Goal: Information Seeking & Learning: Find specific page/section

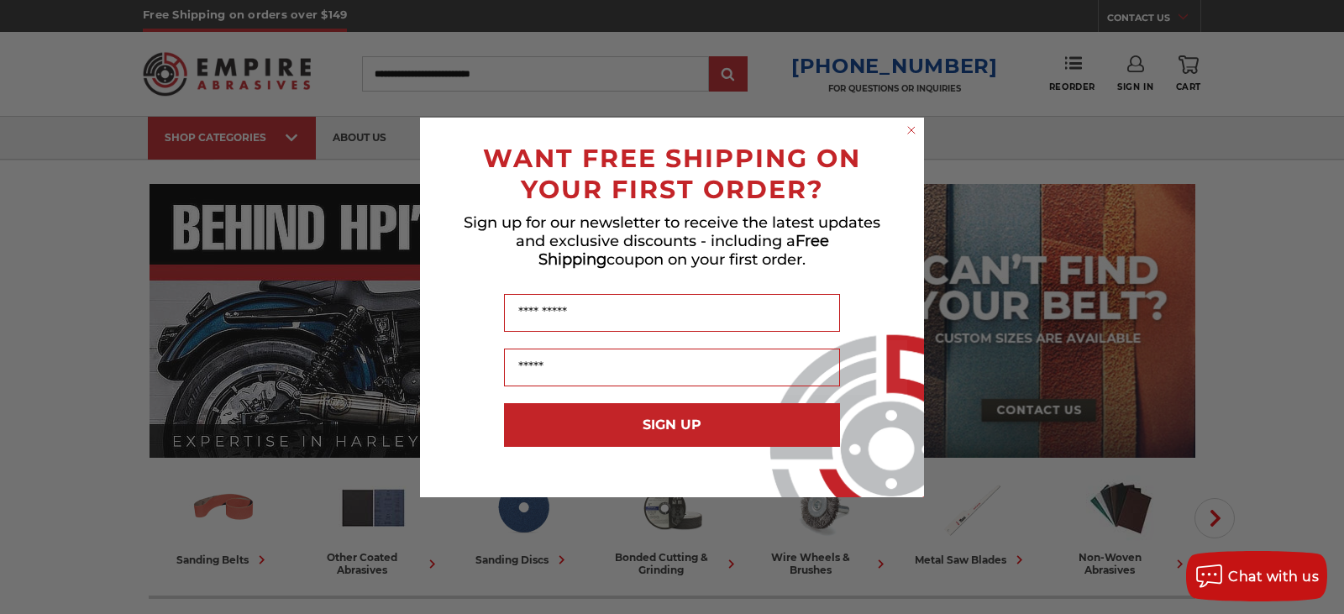
click at [913, 131] on icon "Close dialog" at bounding box center [911, 130] width 7 height 7
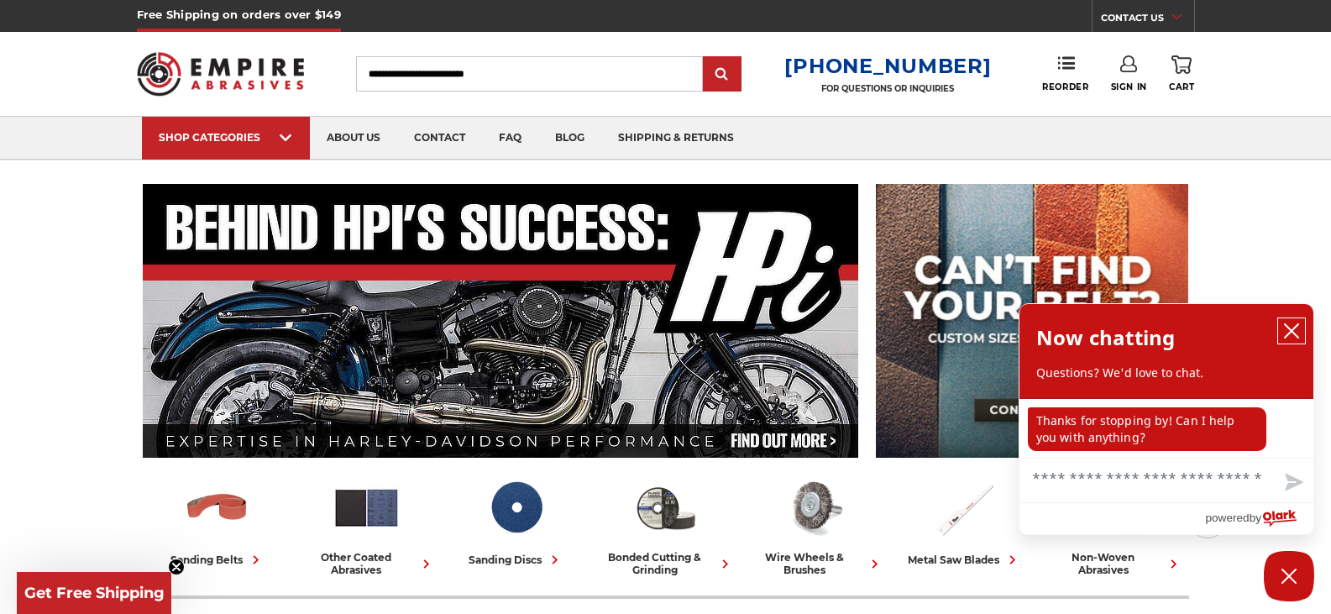
click at [1293, 334] on icon "close chatbox" at bounding box center [1291, 330] width 13 height 13
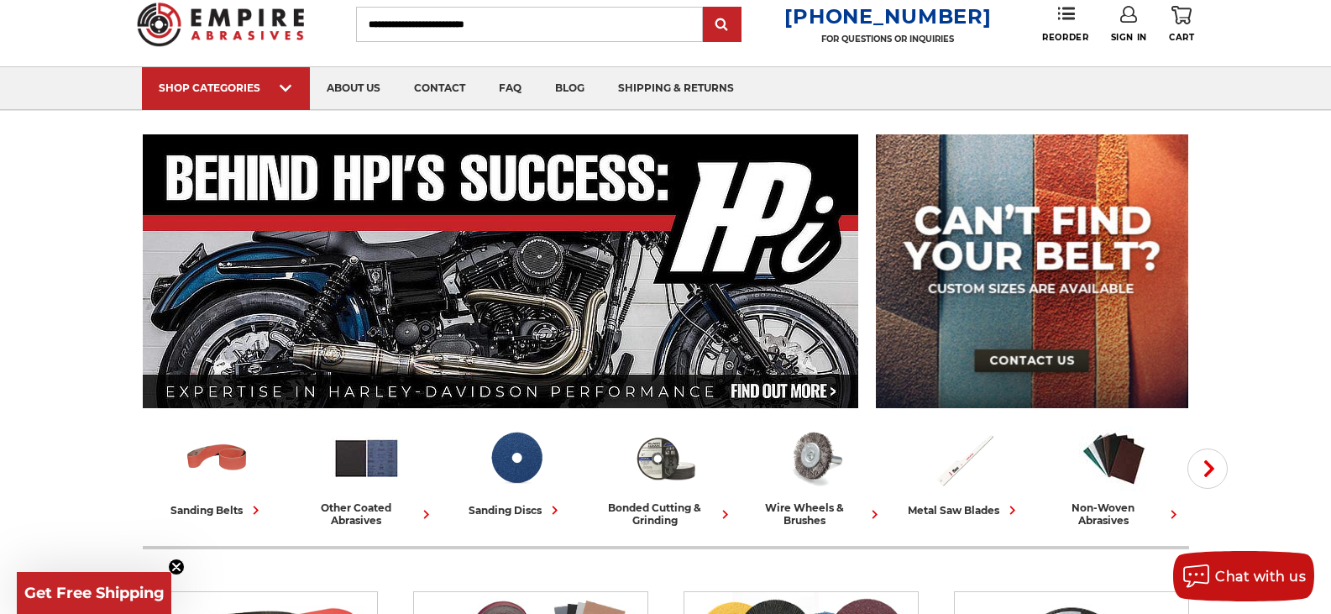
scroll to position [74, 0]
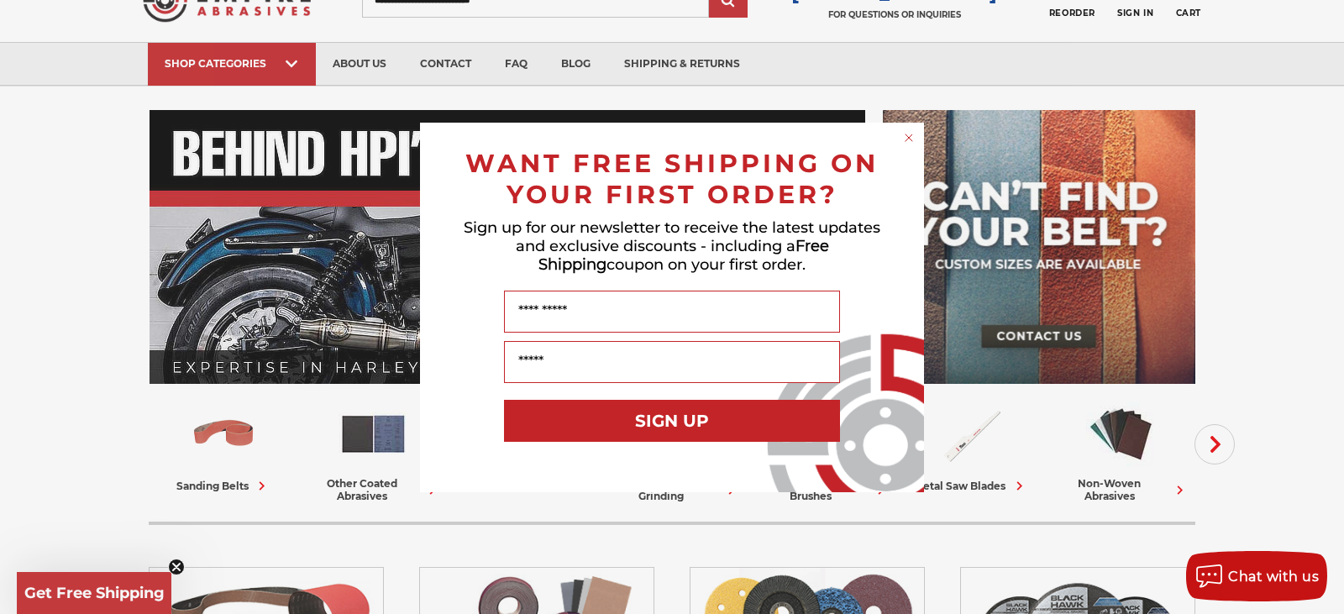
drag, startPoint x: 910, startPoint y: 133, endPoint x: 906, endPoint y: 150, distance: 18.0
click at [910, 133] on circle "Close dialog" at bounding box center [909, 137] width 16 height 16
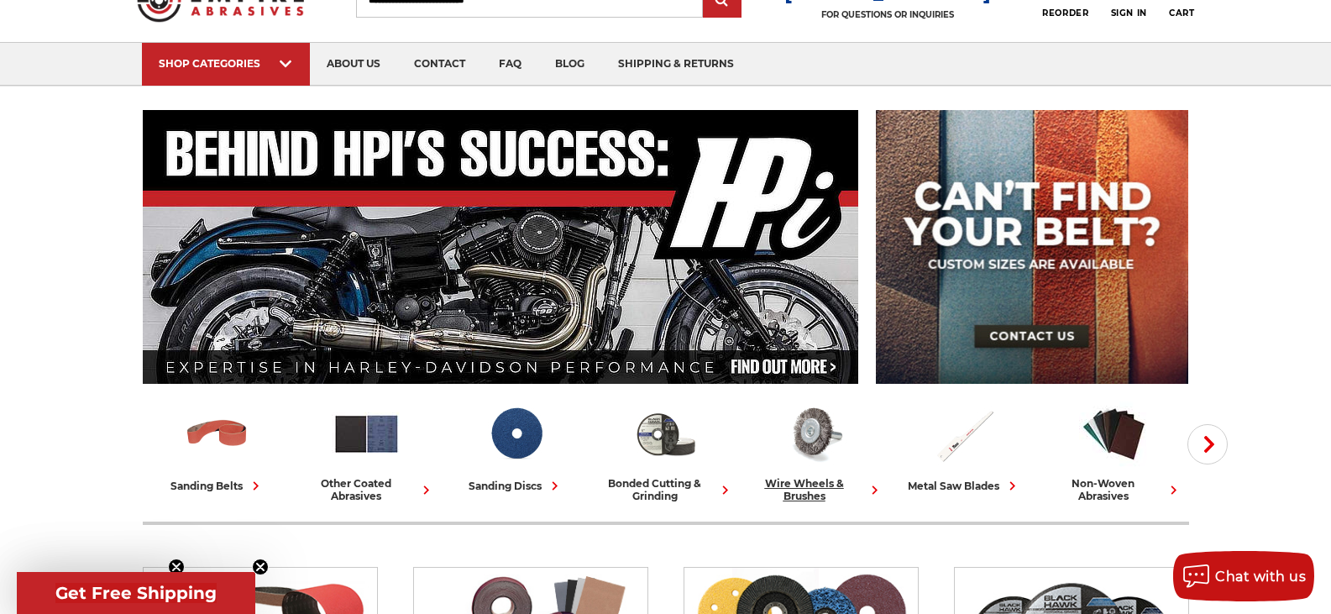
click at [806, 489] on div "wire wheels & brushes" at bounding box center [815, 489] width 136 height 25
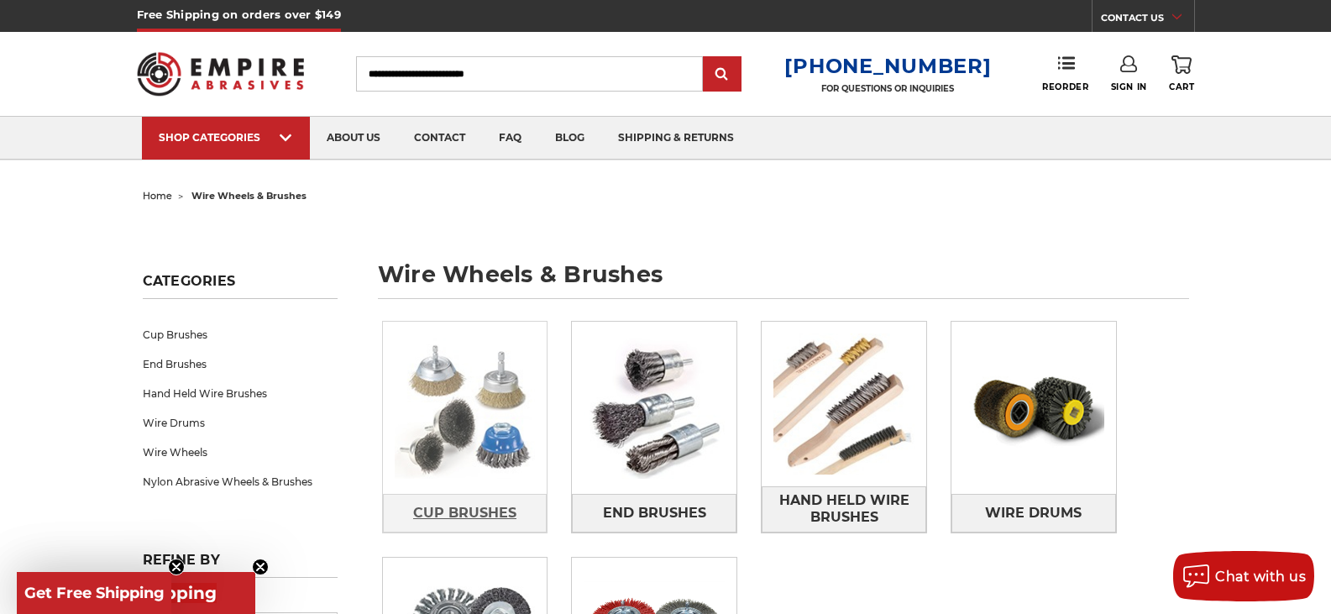
click at [459, 508] on span "Cup Brushes" at bounding box center [464, 513] width 103 height 29
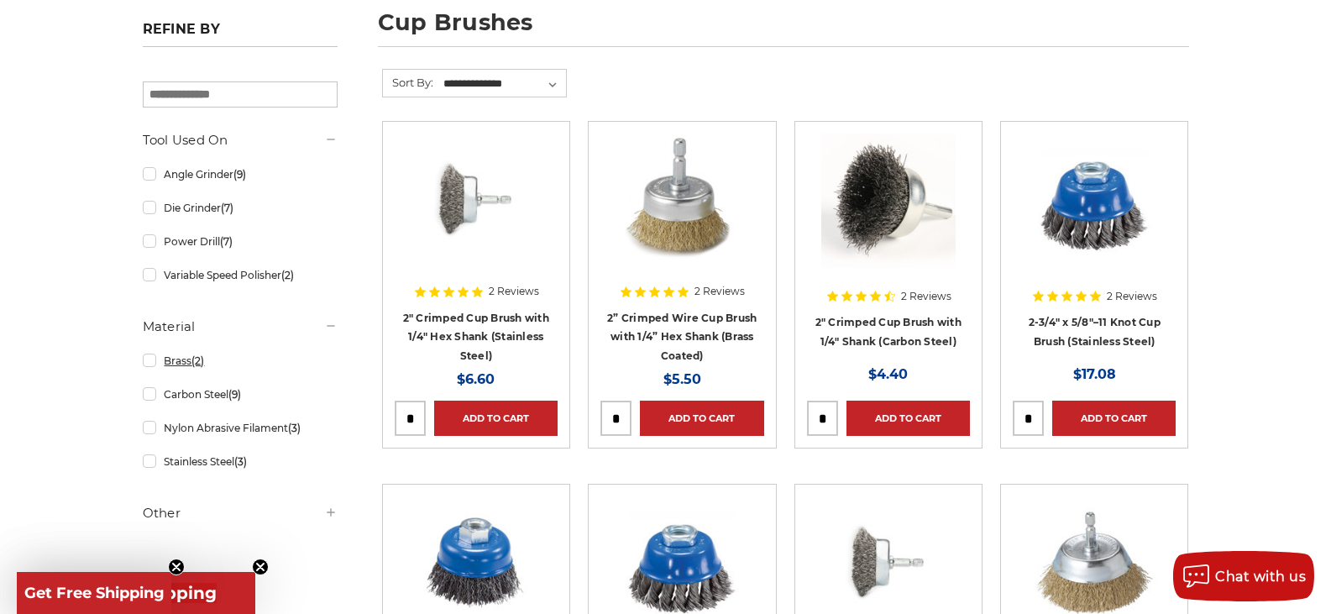
scroll to position [336, 0]
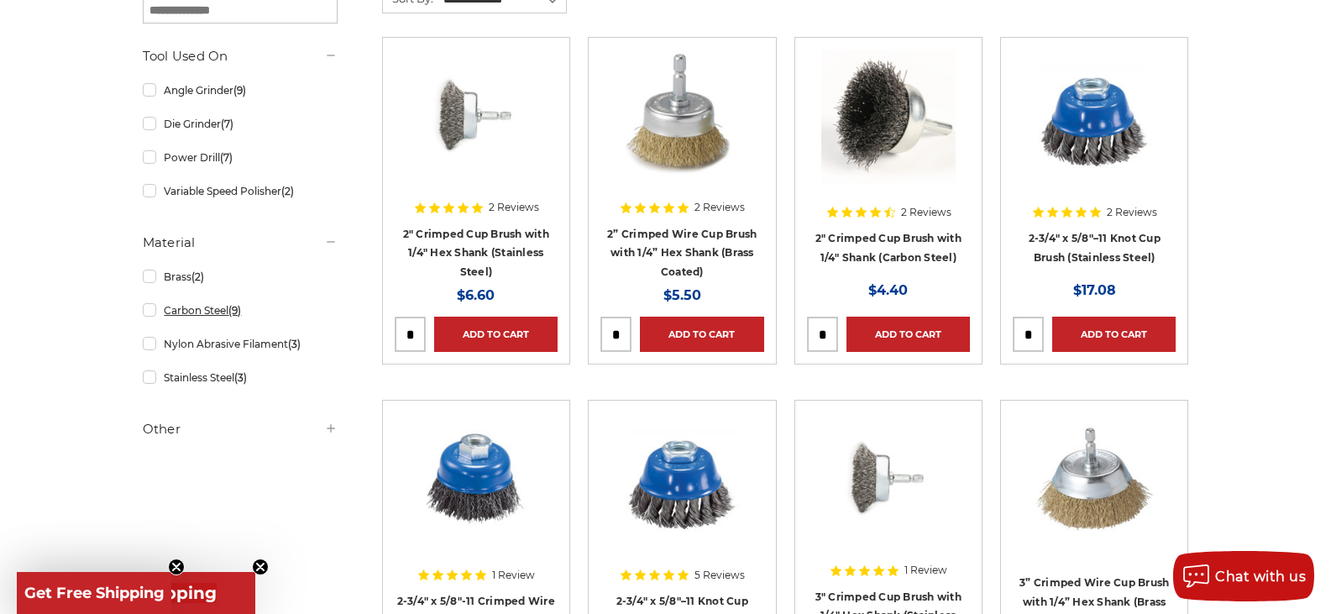
click at [195, 312] on link "Carbon Steel (9)" at bounding box center [240, 310] width 195 height 29
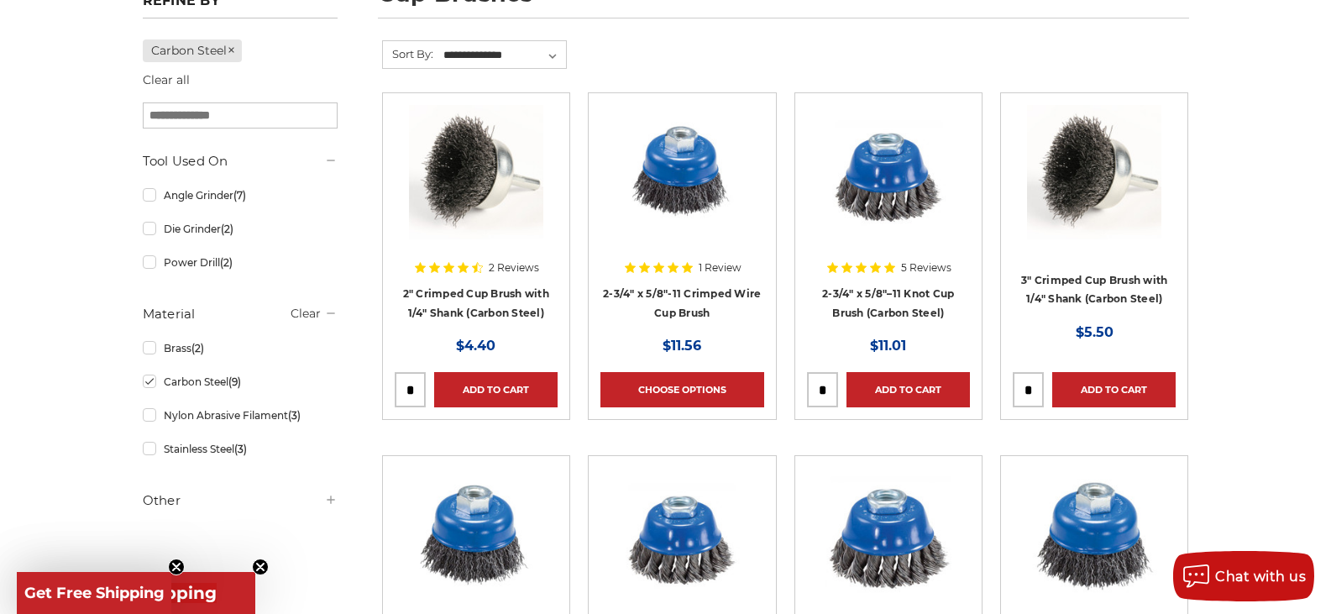
scroll to position [252, 0]
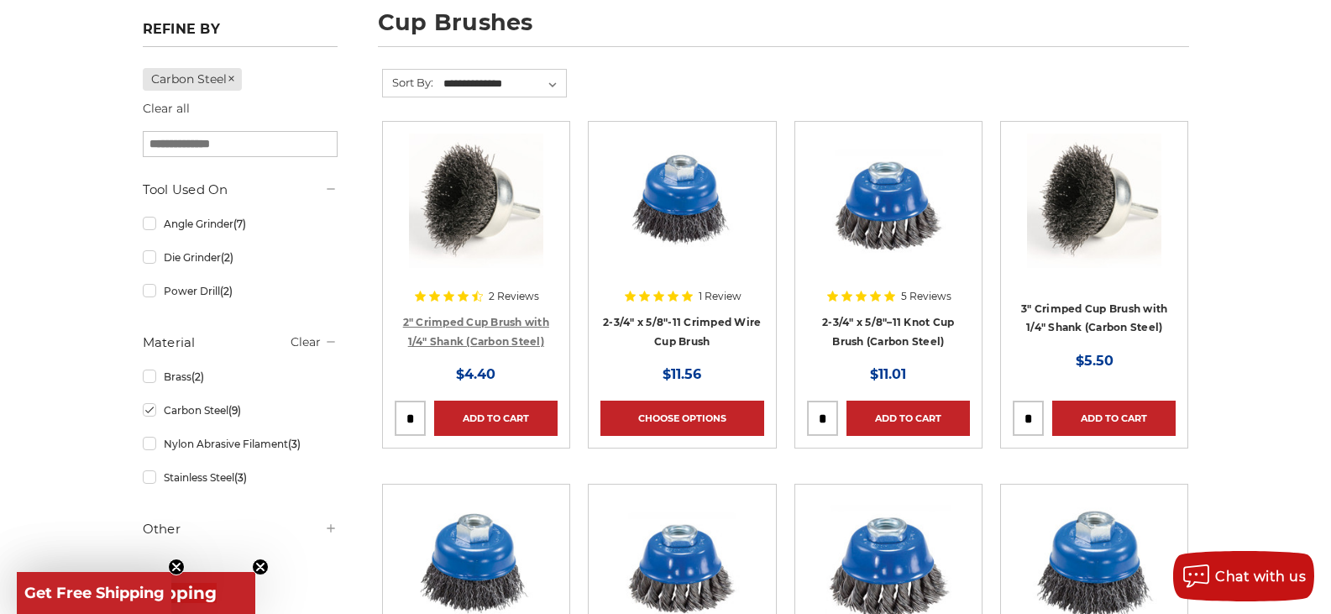
click at [469, 322] on link "2" Crimped Cup Brush with 1/4" Shank (Carbon Steel)" at bounding box center [476, 332] width 146 height 32
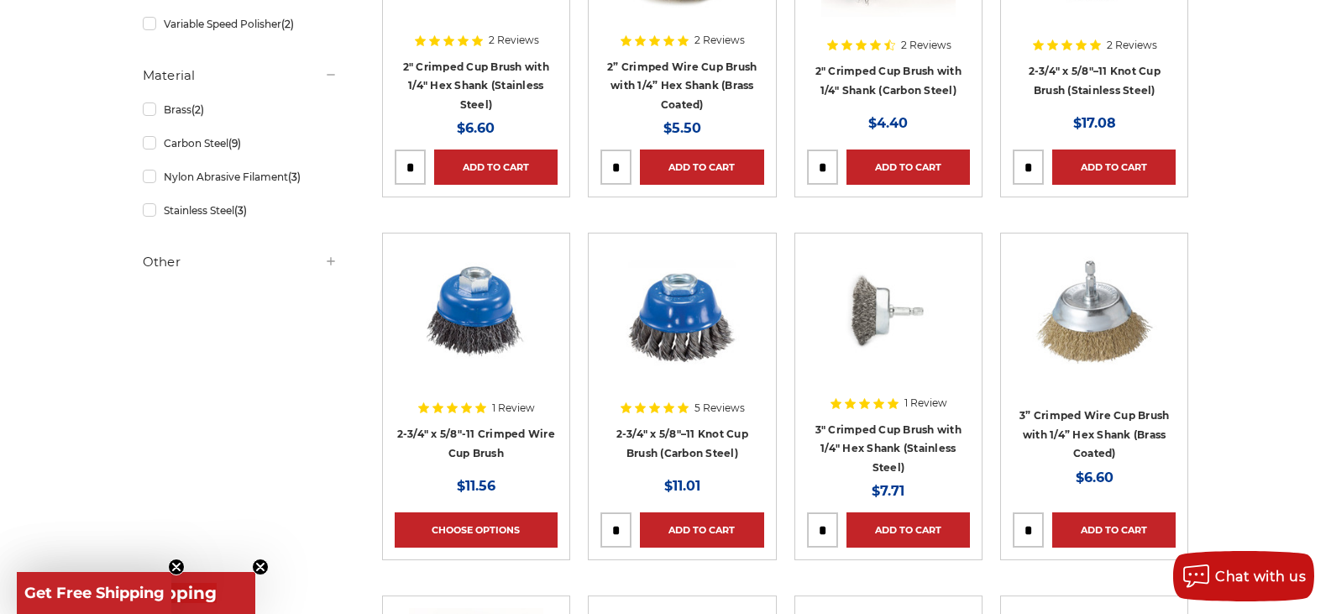
scroll to position [504, 0]
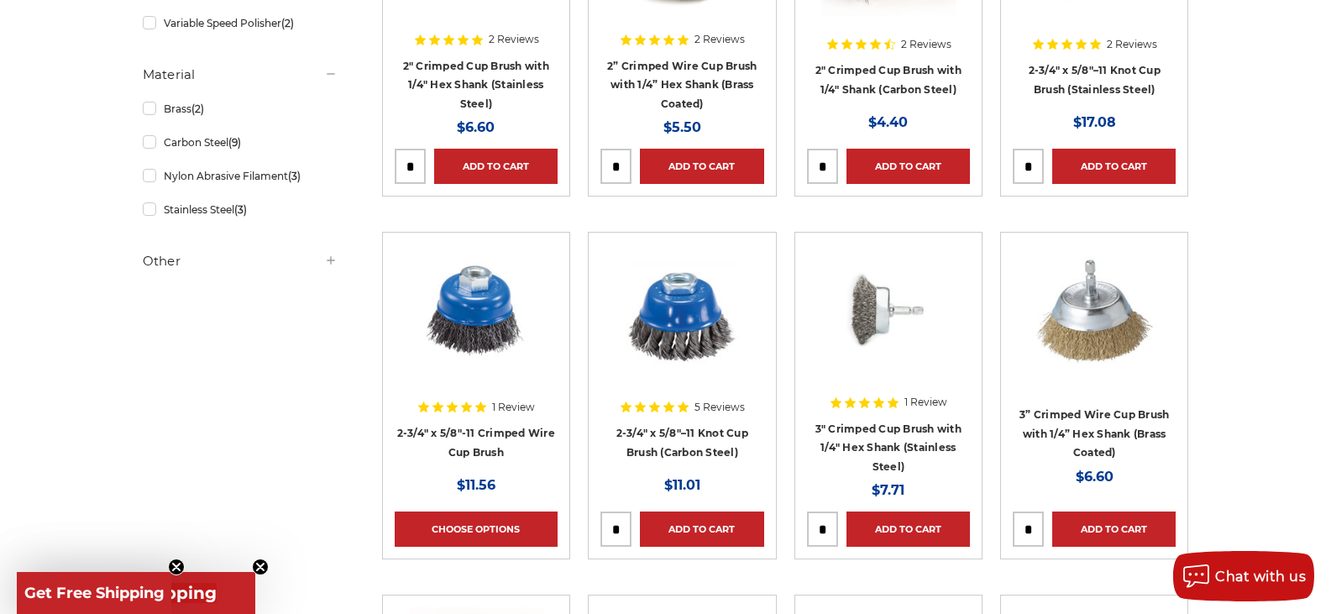
click at [330, 267] on icon at bounding box center [330, 260] width 13 height 13
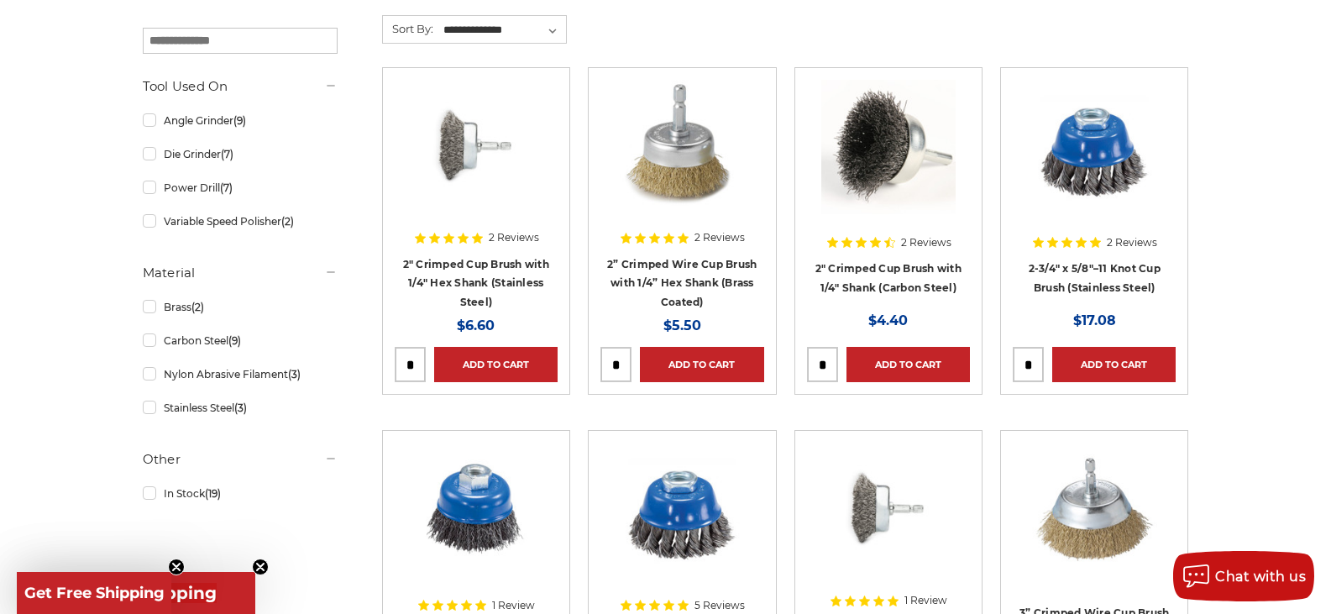
scroll to position [168, 0]
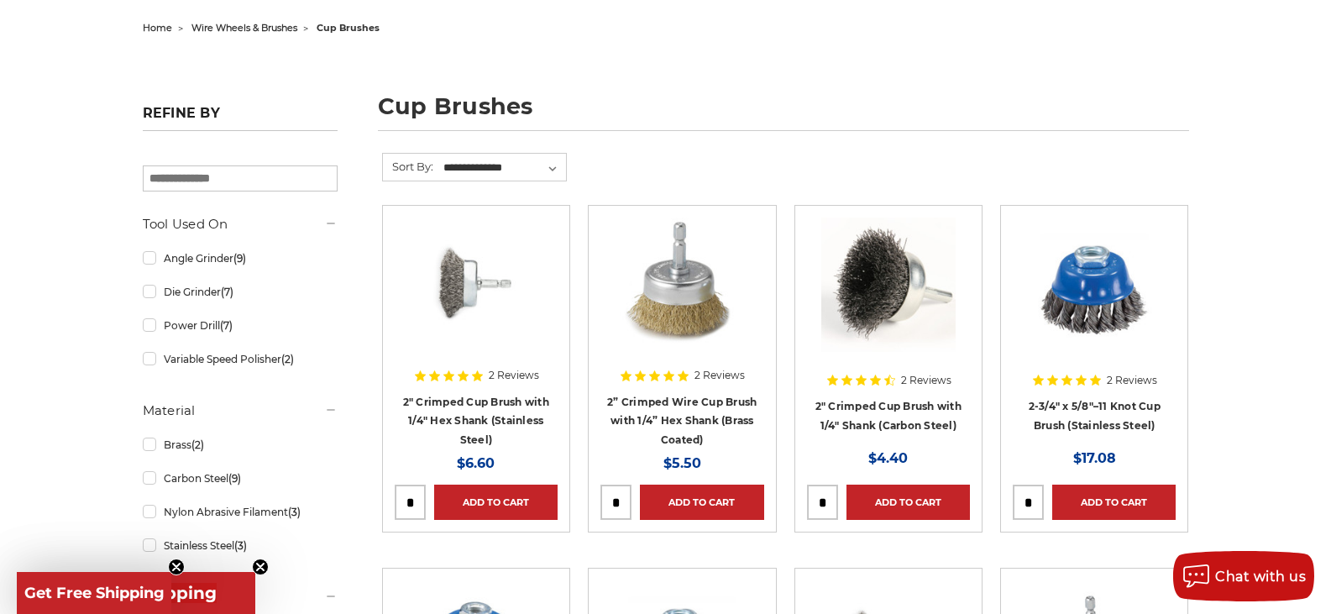
click at [437, 407] on h4 "2" Crimped Cup Brush with 1/4" Hex Shank (Stainless Steel)" at bounding box center [476, 420] width 163 height 57
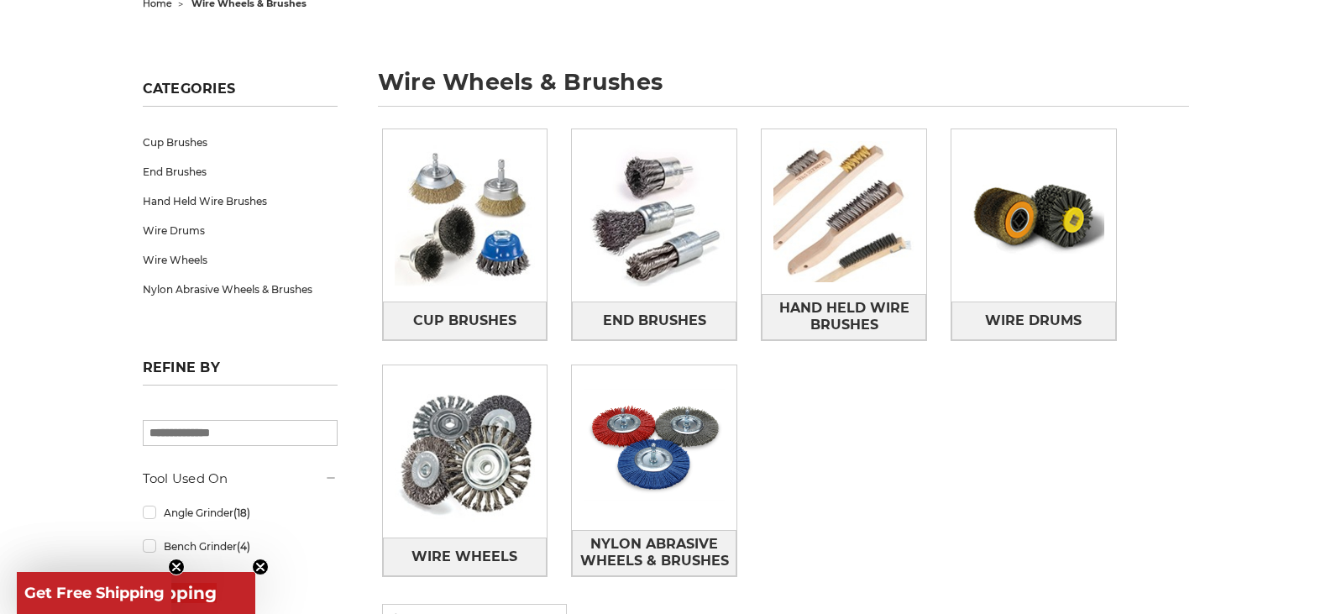
scroll to position [252, 0]
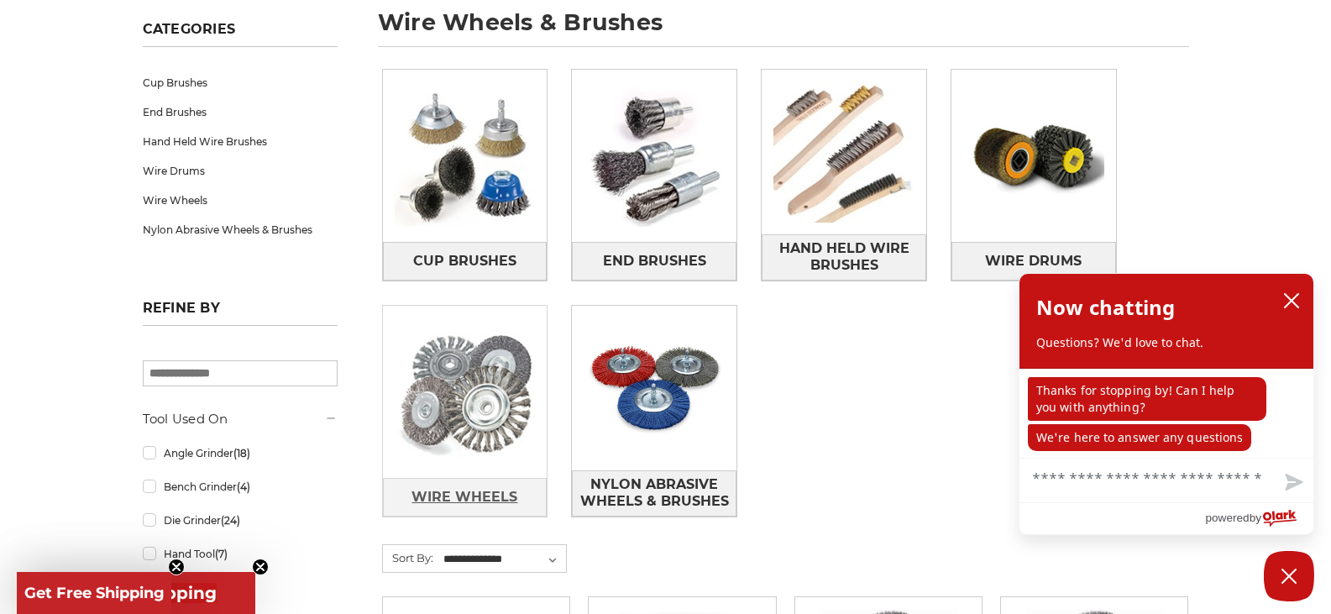
click at [486, 494] on span "Wire Wheels" at bounding box center [465, 497] width 106 height 29
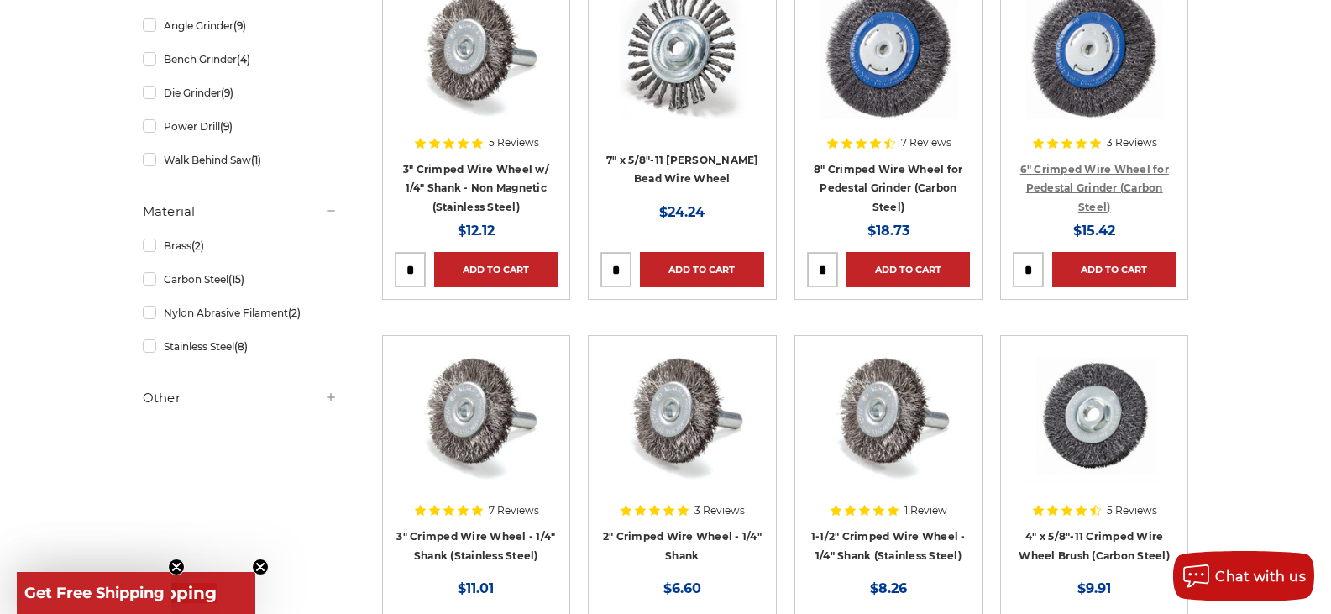
scroll to position [420, 0]
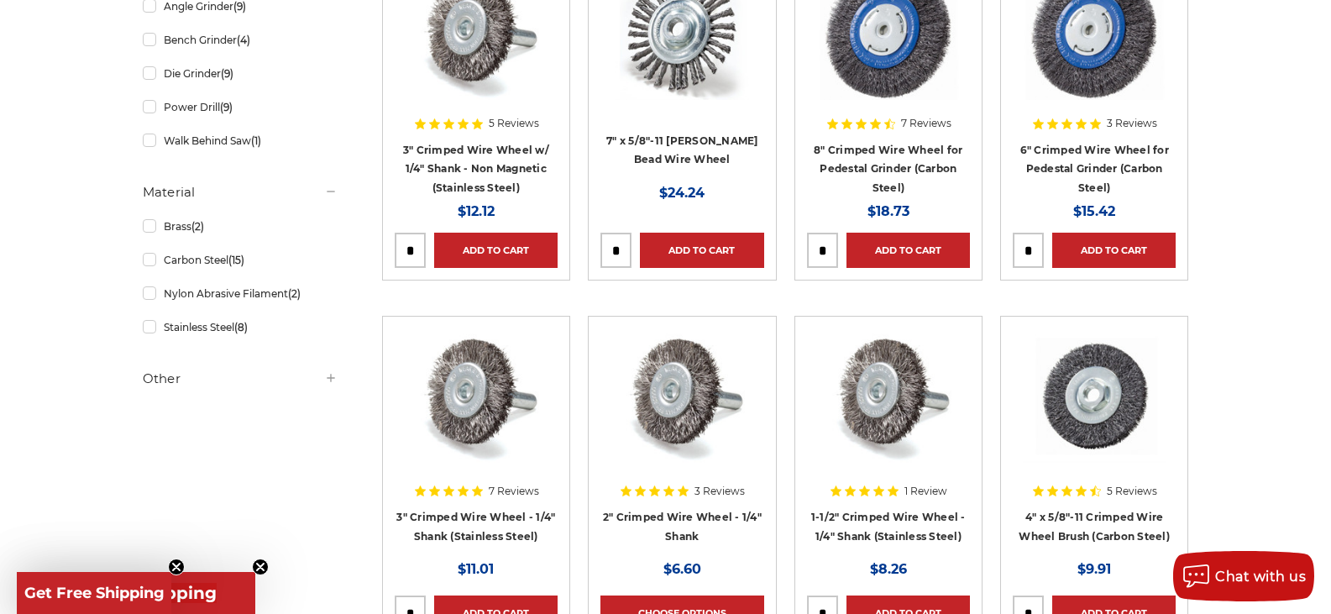
click at [333, 386] on div at bounding box center [330, 378] width 13 height 18
click at [329, 385] on icon at bounding box center [330, 377] width 13 height 13
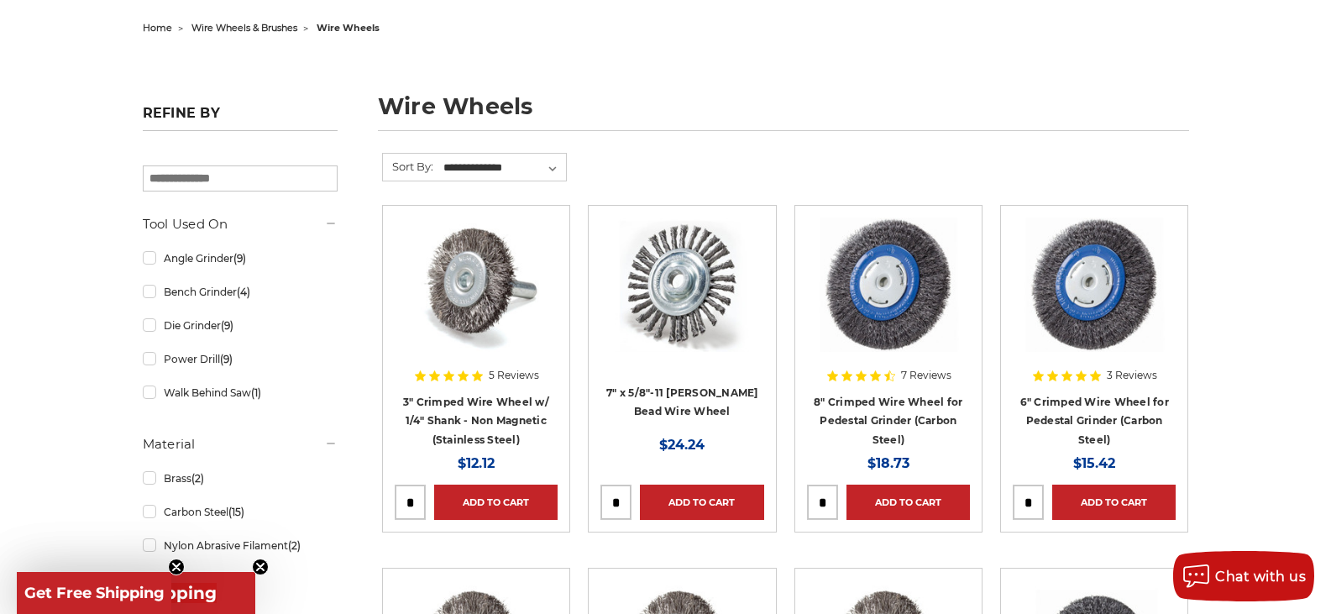
click at [260, 186] on input "search" at bounding box center [240, 178] width 195 height 26
type input "**"
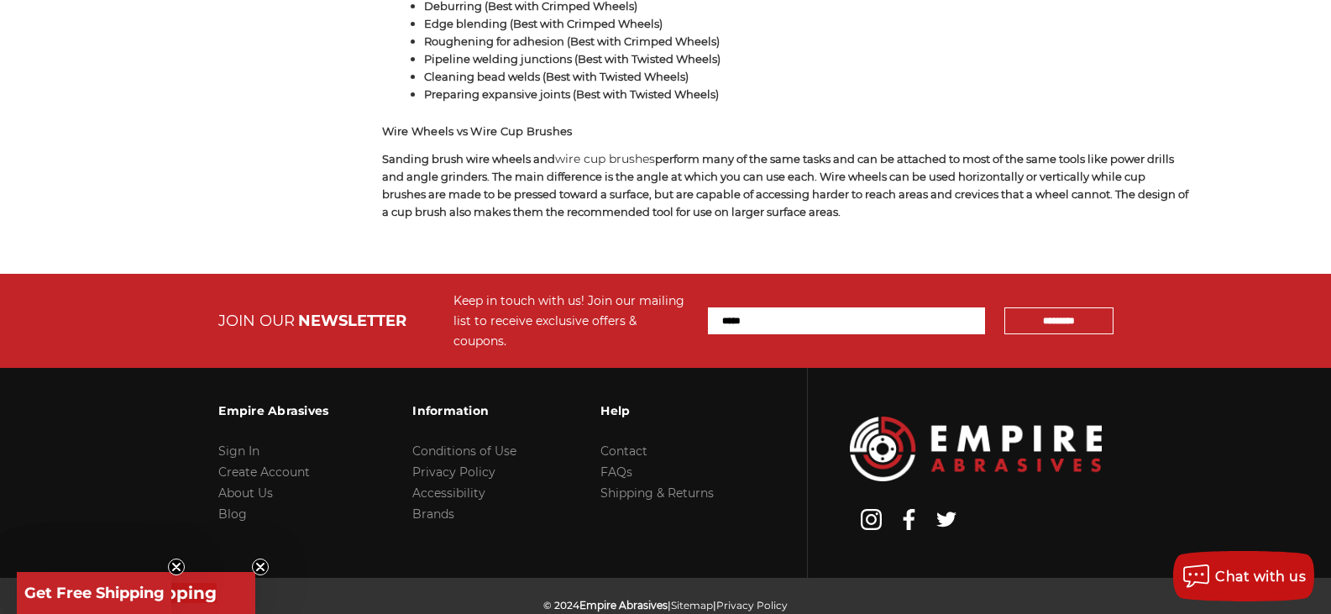
scroll to position [3569, 0]
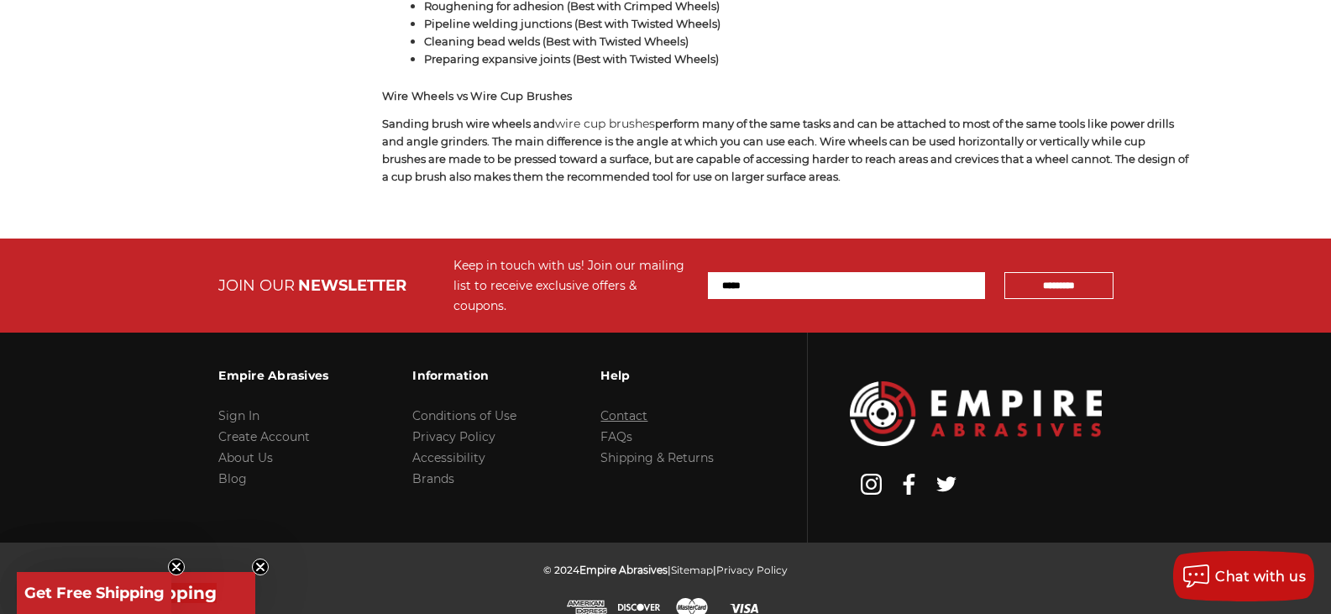
click at [626, 408] on link "Contact" at bounding box center [623, 415] width 47 height 15
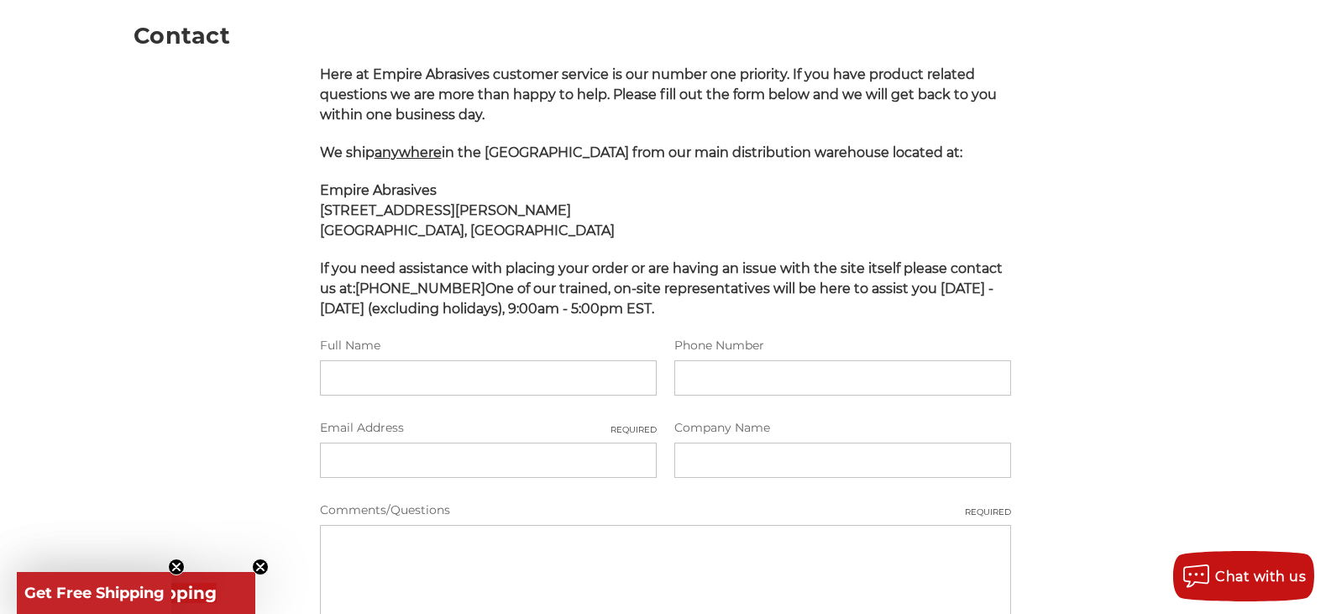
scroll to position [252, 0]
